Goal: Task Accomplishment & Management: Manage account settings

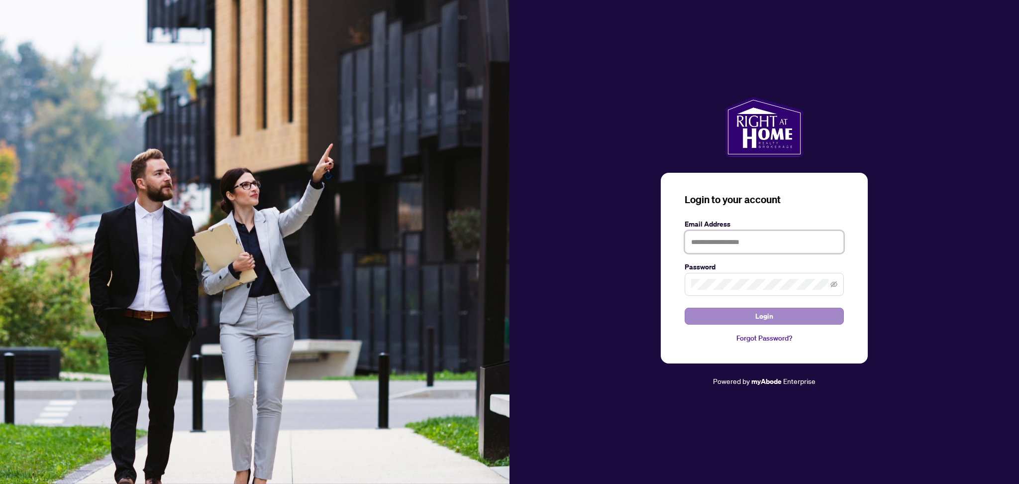
type input "**********"
click at [767, 315] on span "Login" at bounding box center [764, 316] width 18 height 16
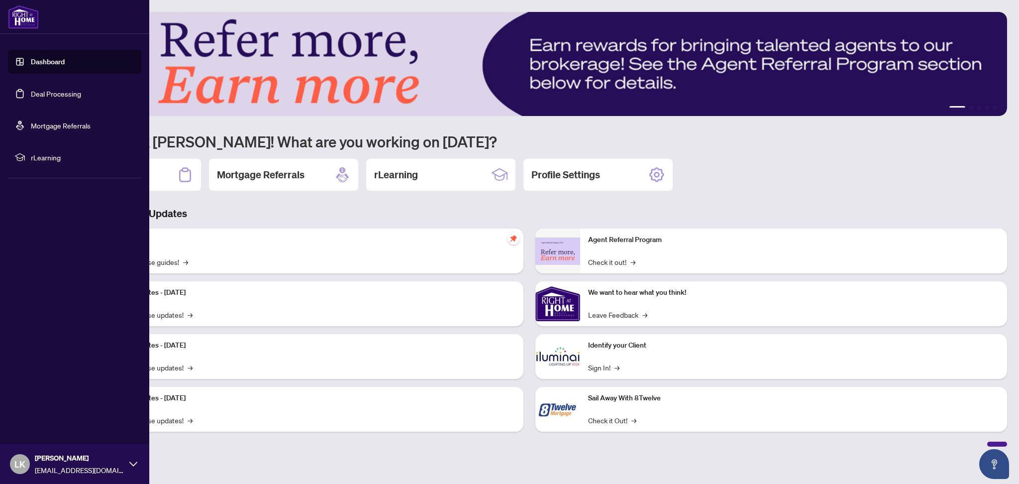
click at [22, 75] on ul "Dashboard Deal Processing Mortgage Referrals rLearning" at bounding box center [74, 109] width 133 height 119
click at [31, 94] on link "Deal Processing" at bounding box center [56, 93] width 50 height 9
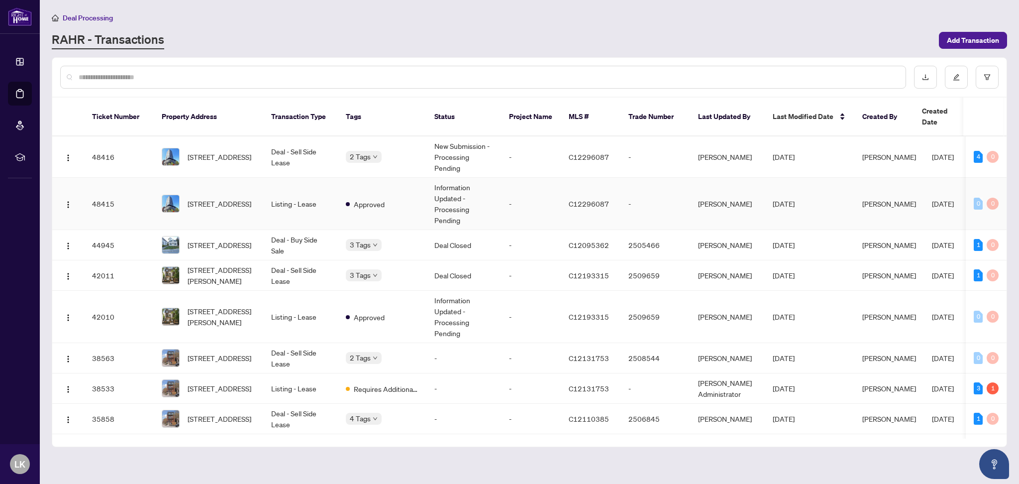
click at [293, 187] on td "Listing - Lease" at bounding box center [300, 204] width 75 height 52
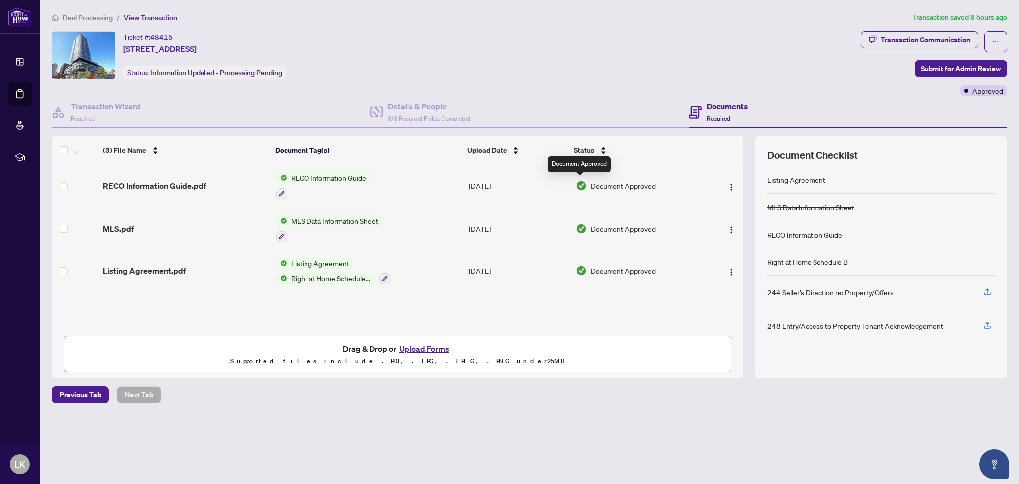
scroll to position [0, 0]
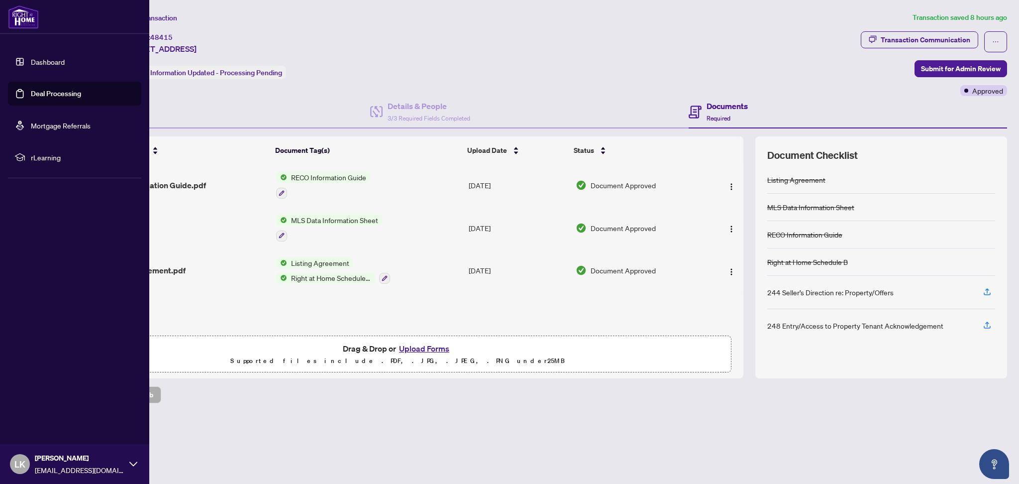
click at [32, 89] on link "Deal Processing" at bounding box center [56, 93] width 50 height 9
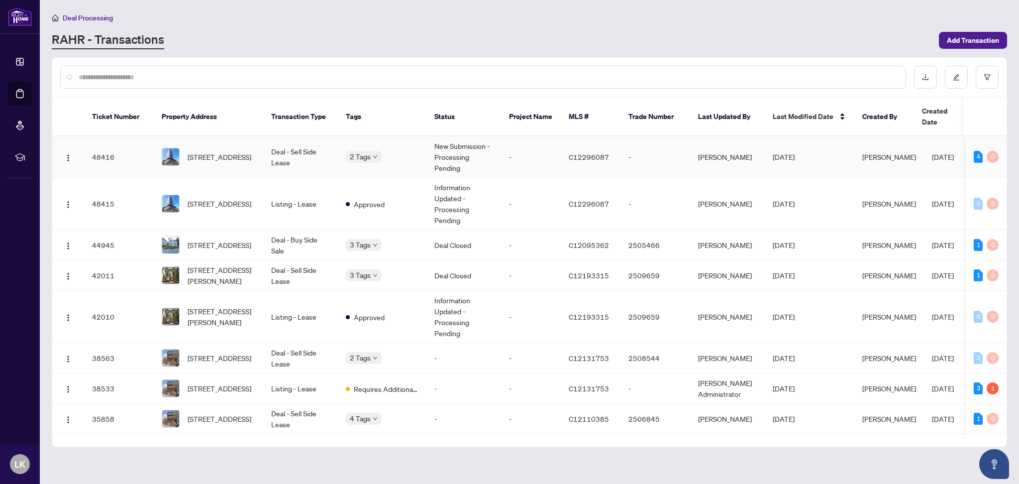
click at [279, 137] on td "Deal - Sell Side Lease" at bounding box center [300, 156] width 75 height 41
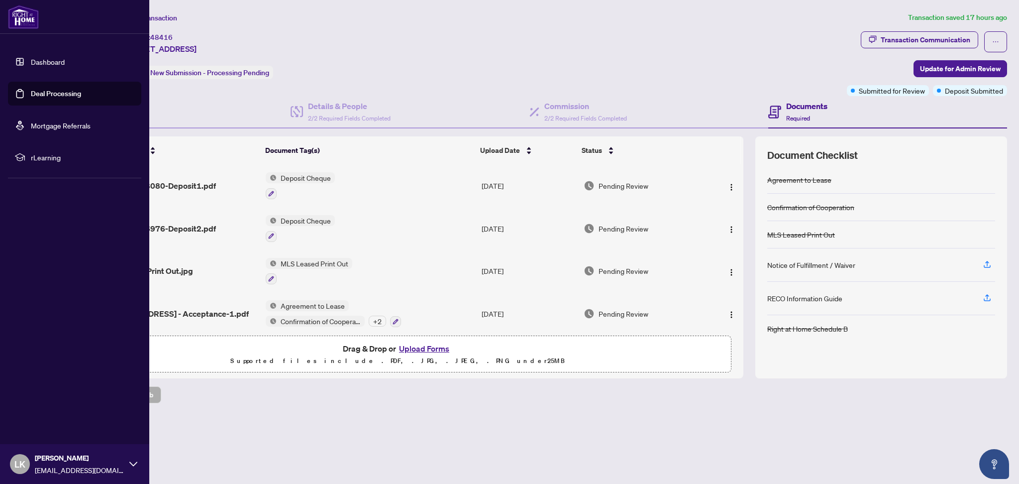
click at [31, 91] on link "Deal Processing" at bounding box center [56, 93] width 50 height 9
